Goal: Check status: Check status

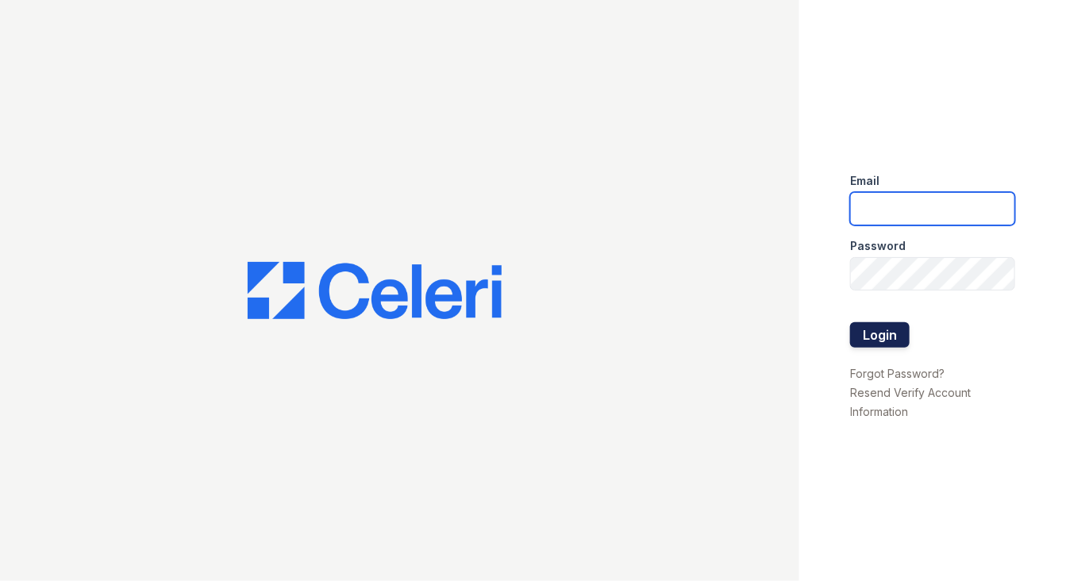
type input "michelle.diaz@greystar.com"
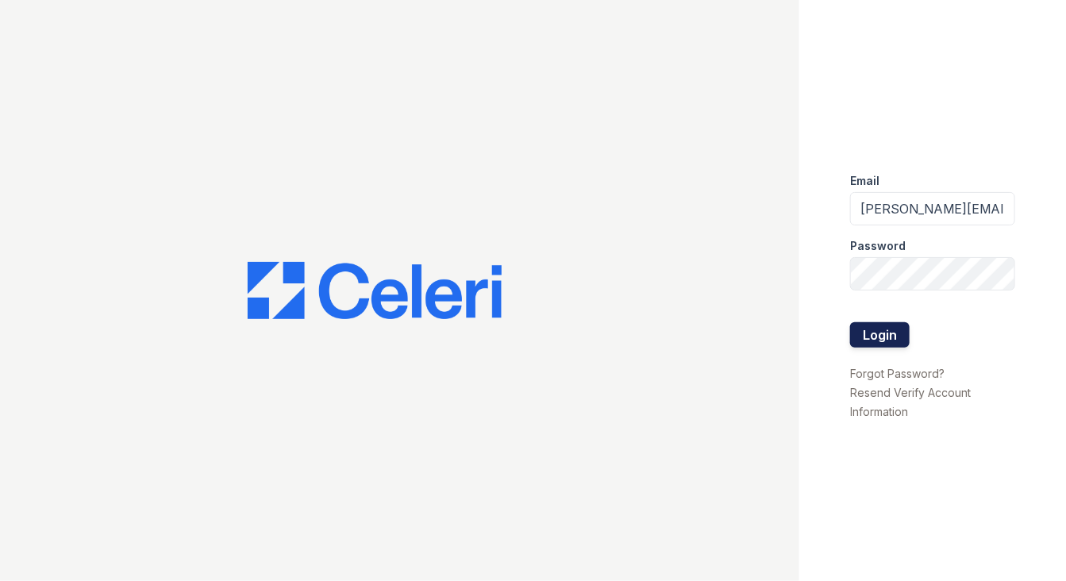
click at [891, 332] on button "Login" at bounding box center [880, 334] width 60 height 25
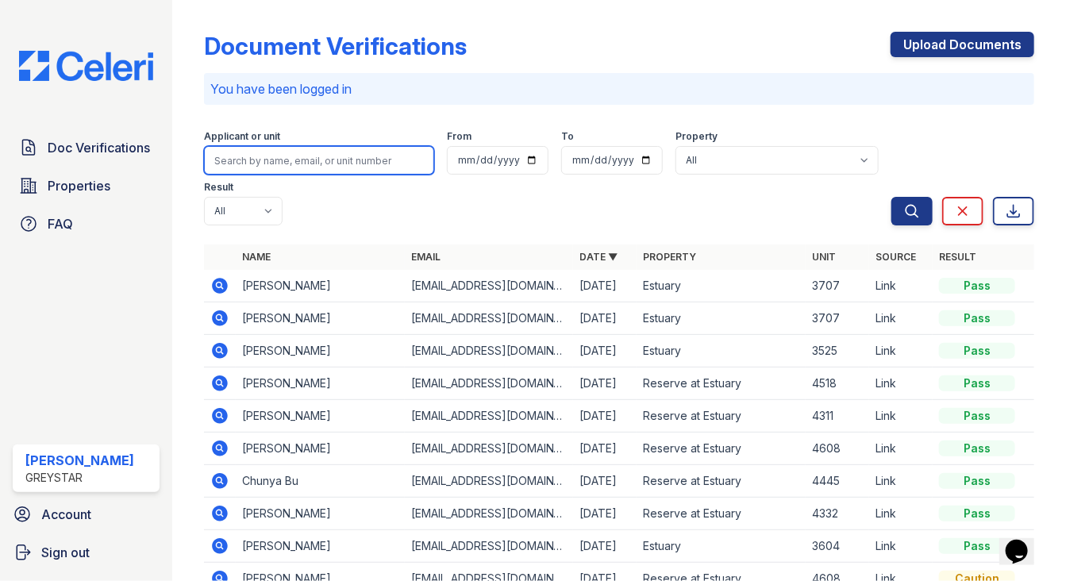
click at [299, 156] on input "search" at bounding box center [319, 160] width 230 height 29
type input "4537"
click at [891, 197] on button "Search" at bounding box center [911, 211] width 41 height 29
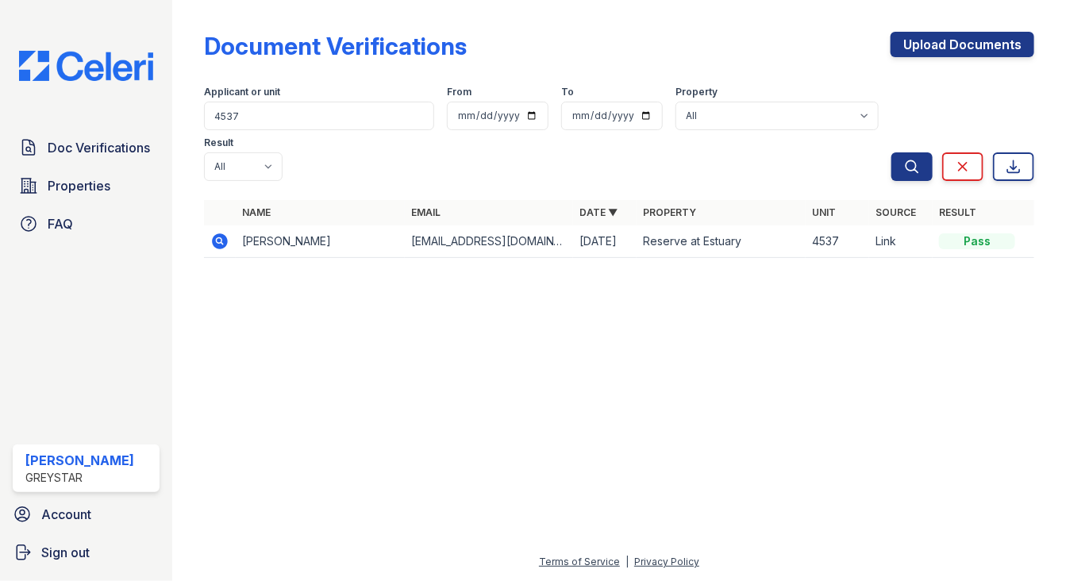
click at [221, 244] on icon at bounding box center [220, 241] width 16 height 16
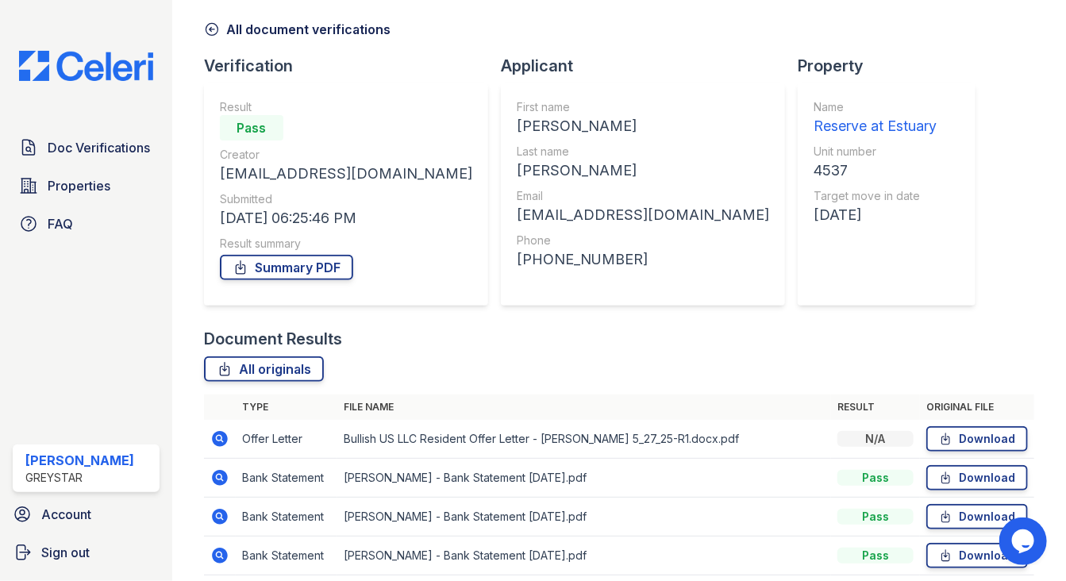
scroll to position [125, 0]
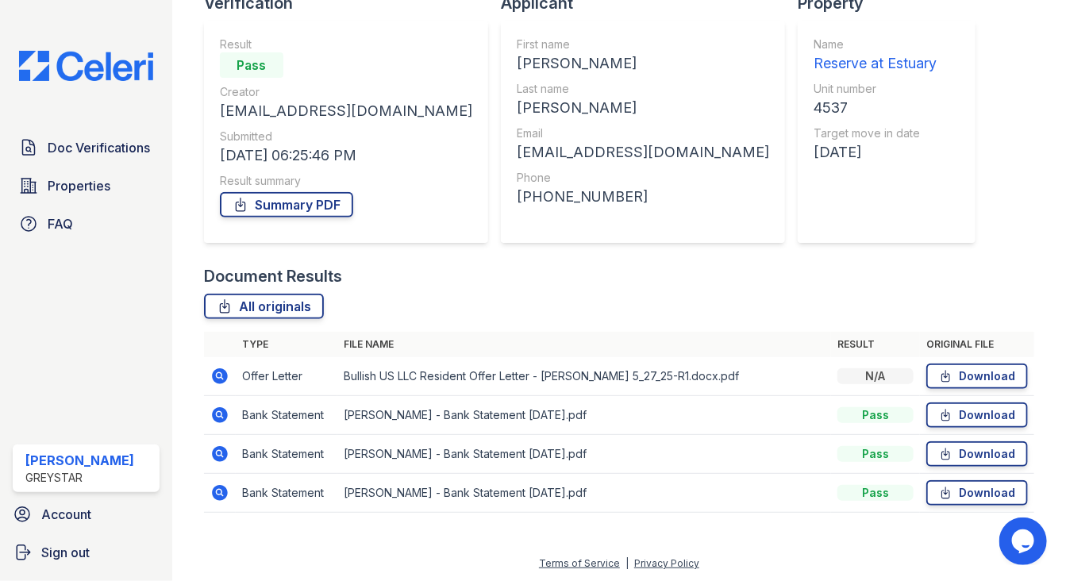
click at [221, 375] on icon at bounding box center [219, 376] width 19 height 19
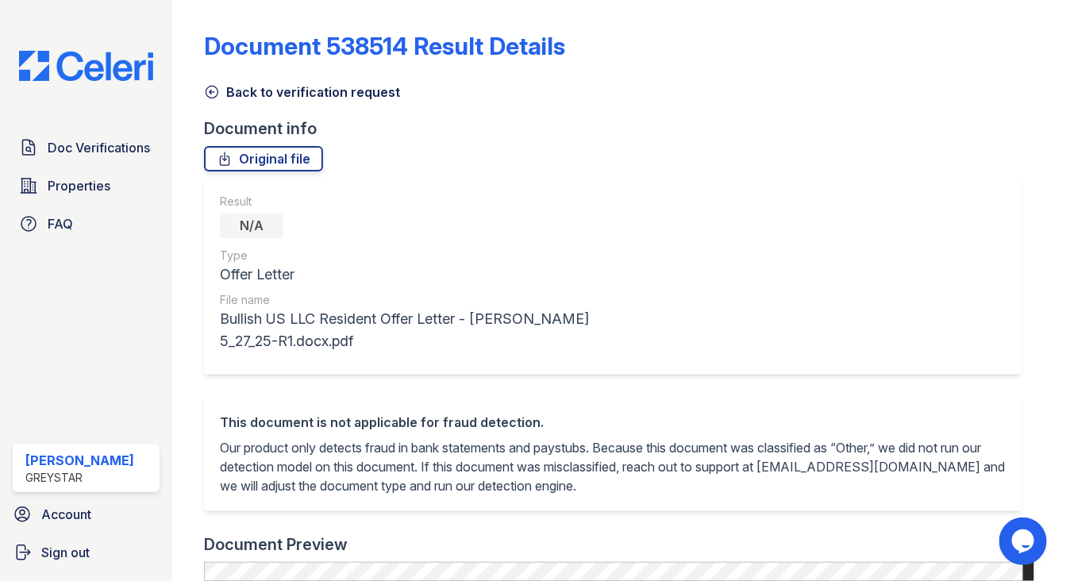
drag, startPoint x: 98, startPoint y: 80, endPoint x: 75, endPoint y: 83, distance: 22.4
click at [97, 80] on img at bounding box center [85, 66] width 159 height 30
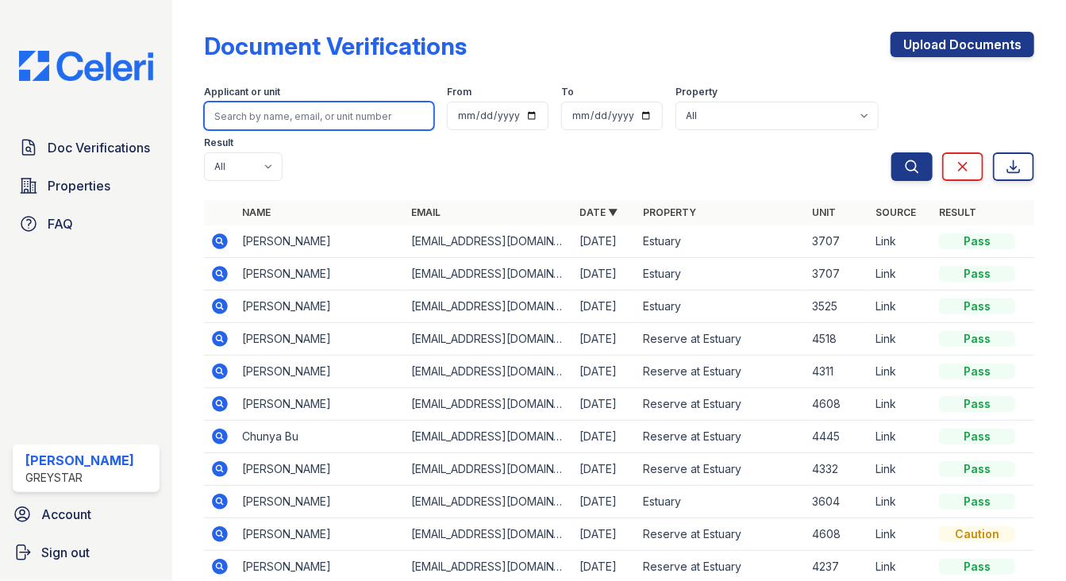
click at [295, 108] on input "search" at bounding box center [319, 116] width 230 height 29
type input "4439"
click at [891, 152] on button "Search" at bounding box center [911, 166] width 41 height 29
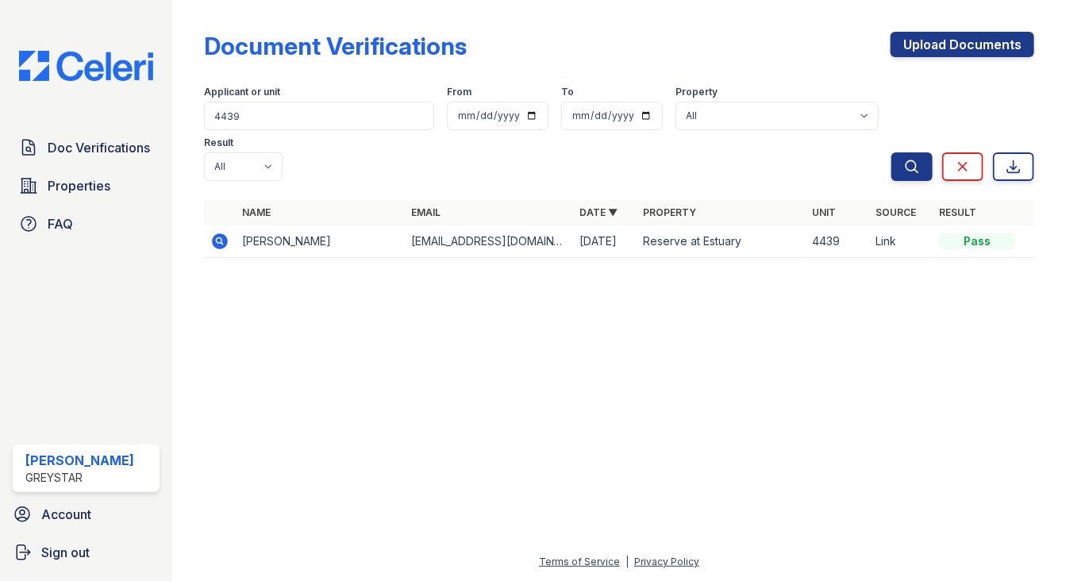
click at [222, 235] on icon at bounding box center [220, 241] width 16 height 16
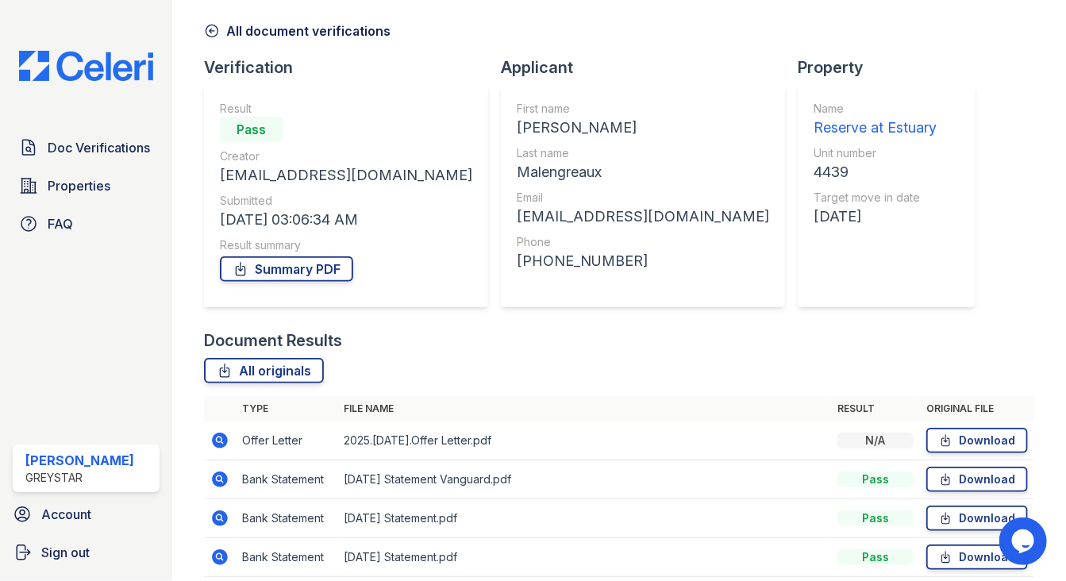
scroll to position [125, 0]
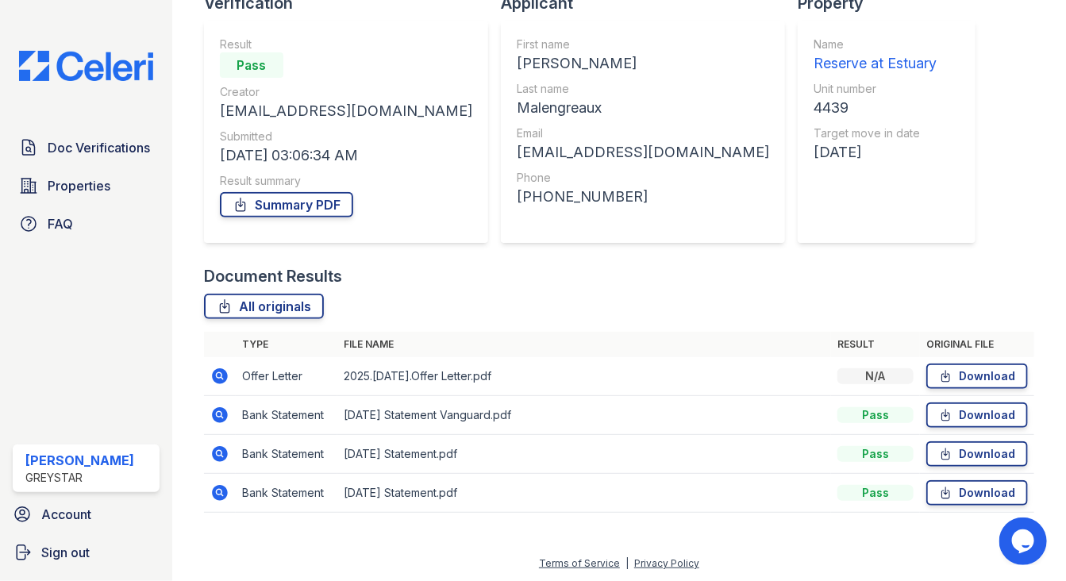
click at [224, 372] on icon at bounding box center [220, 376] width 16 height 16
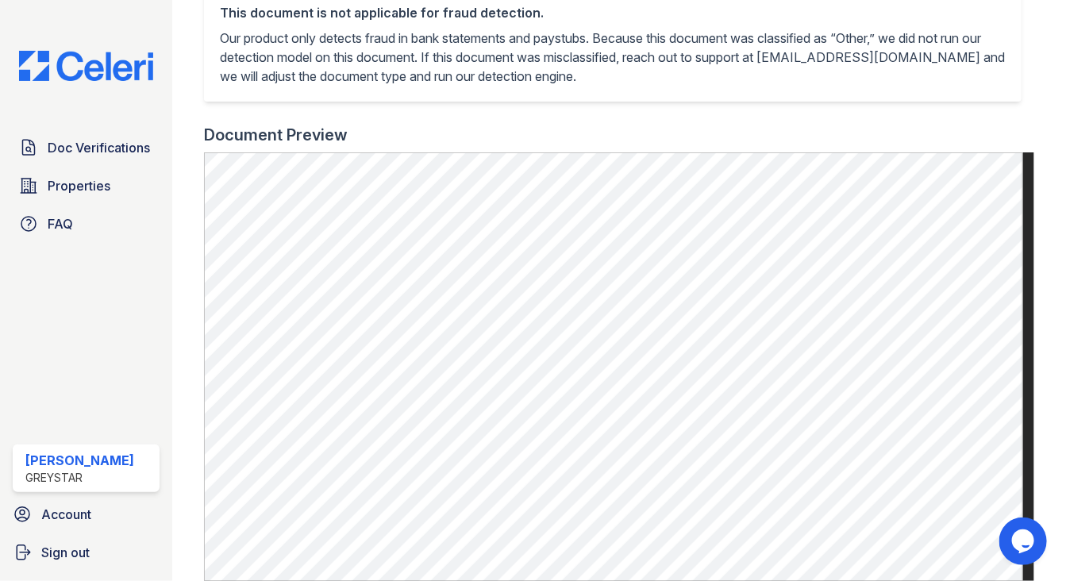
scroll to position [355, 0]
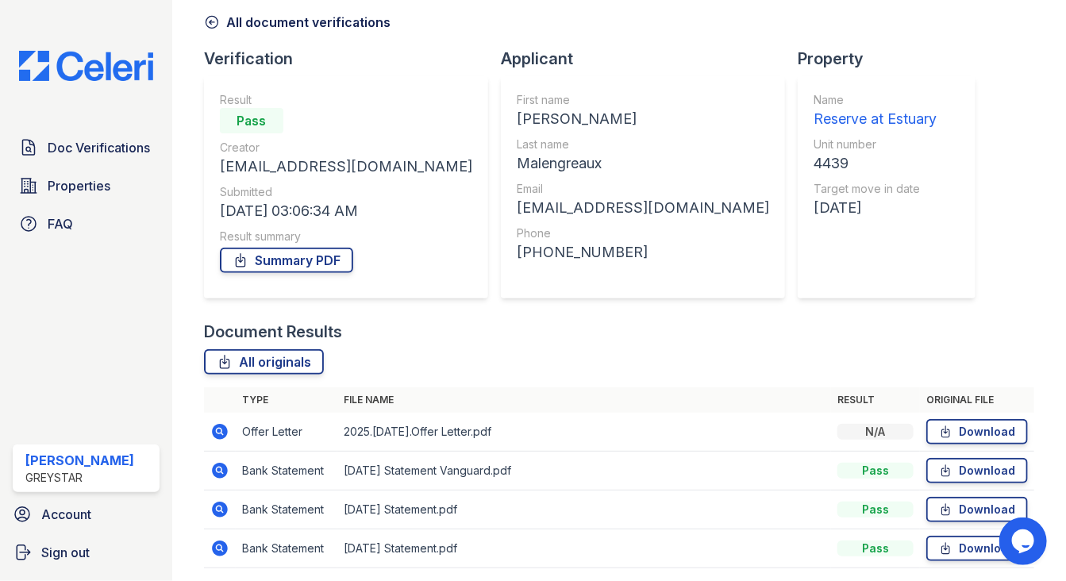
scroll to position [125, 0]
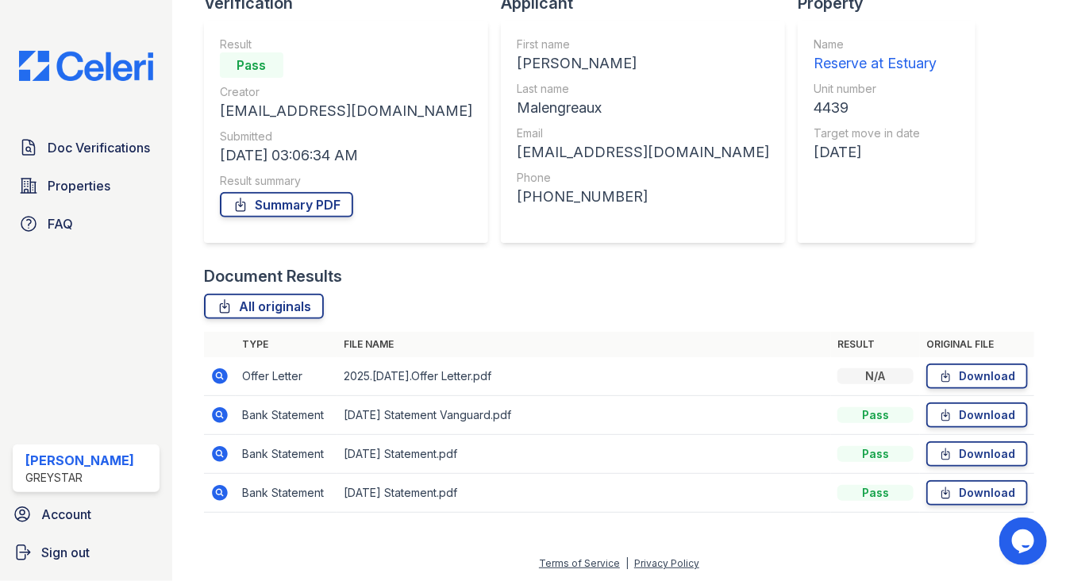
click at [221, 457] on icon at bounding box center [220, 454] width 16 height 16
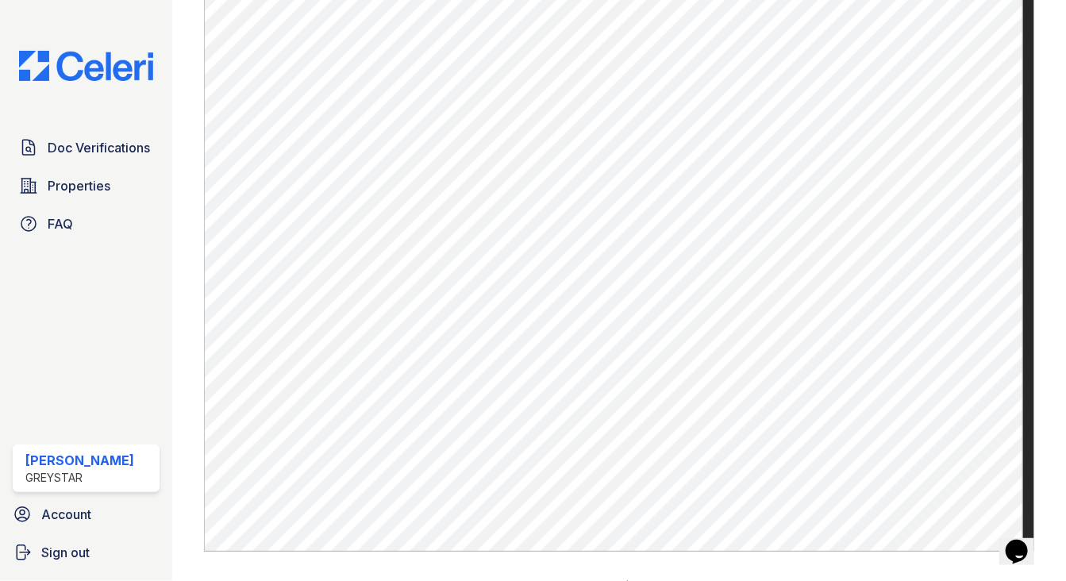
scroll to position [843, 0]
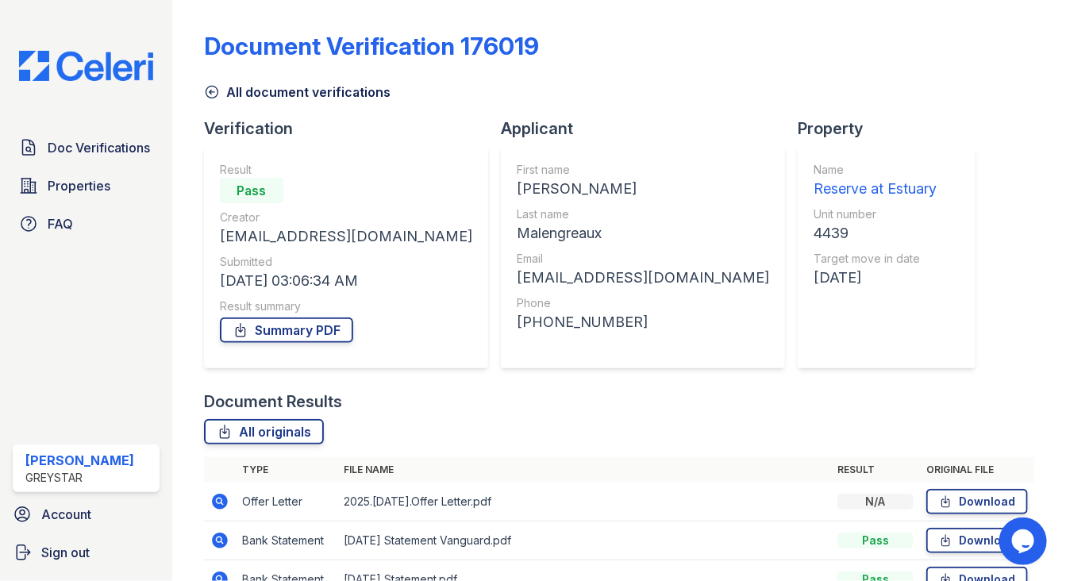
scroll to position [125, 0]
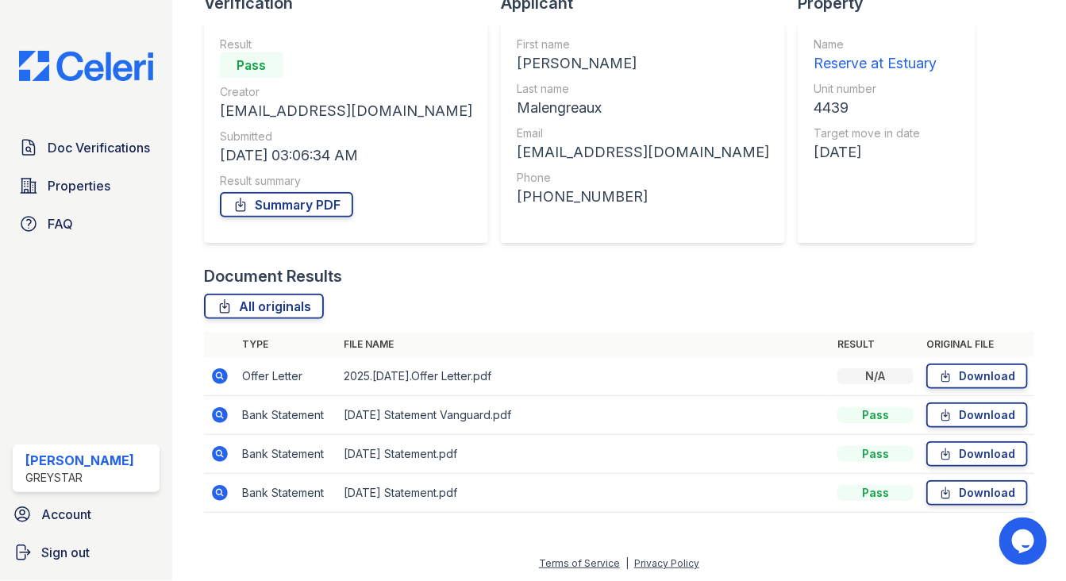
click at [216, 492] on icon at bounding box center [220, 493] width 16 height 16
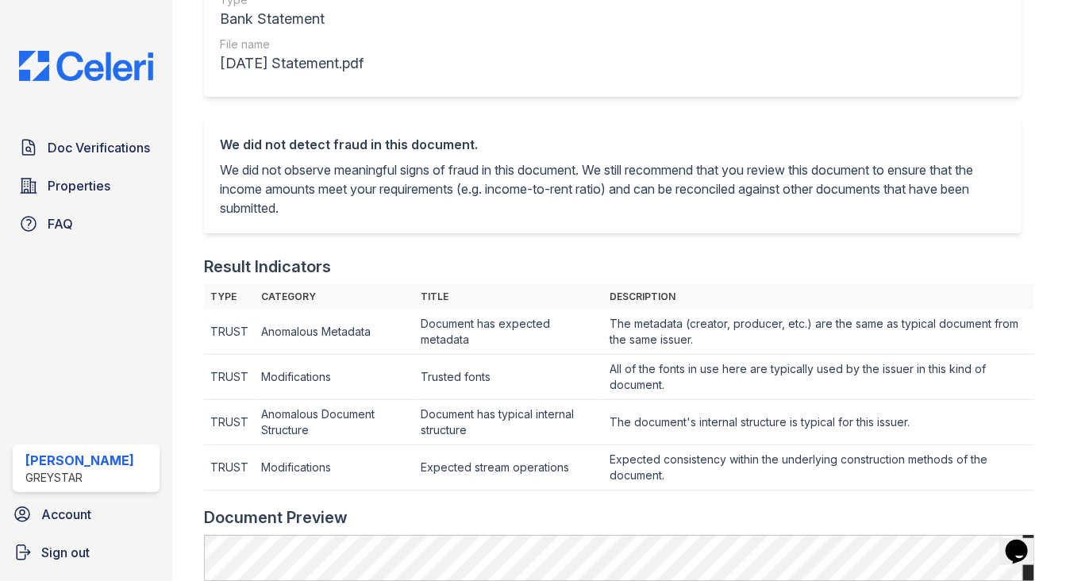
scroll to position [476, 0]
